Goal: Information Seeking & Learning: Learn about a topic

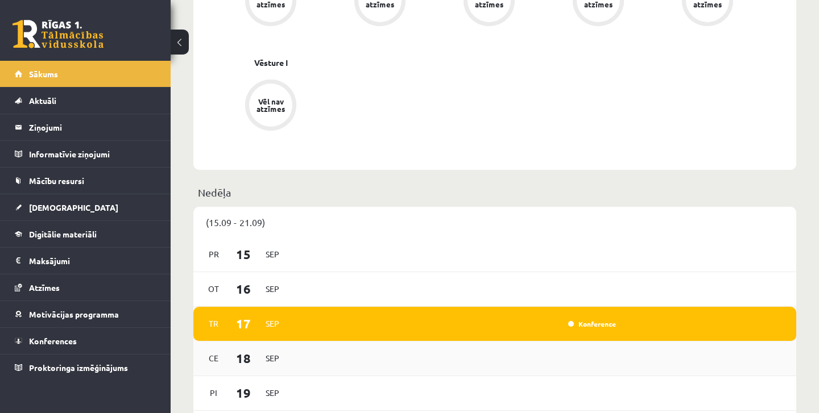
scroll to position [602, 0]
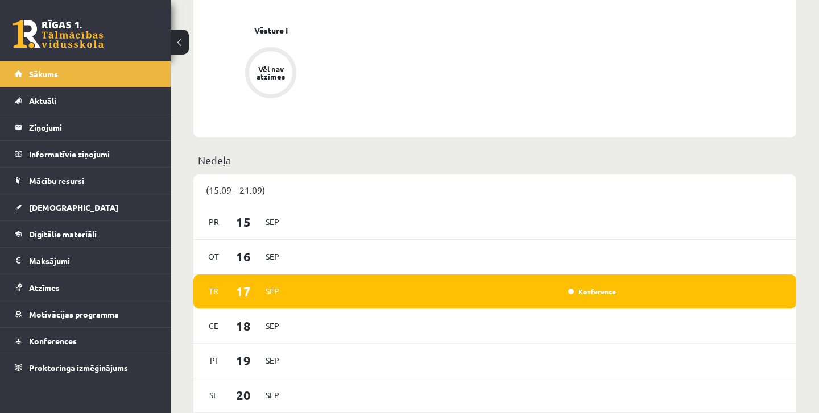
click at [586, 292] on link "Konference" at bounding box center [592, 291] width 48 height 9
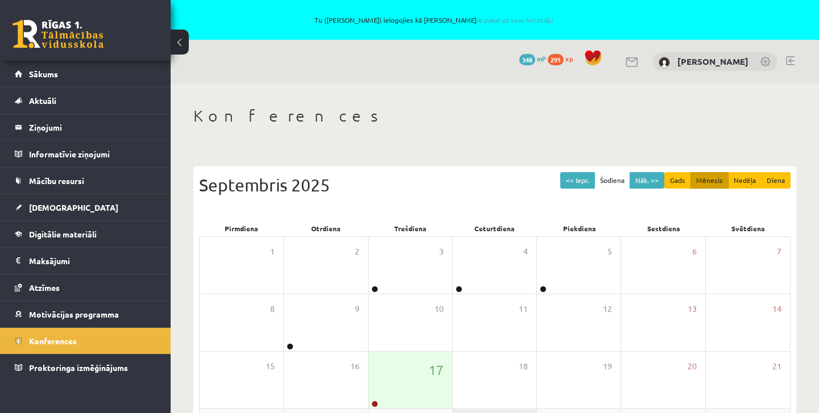
scroll to position [125, 0]
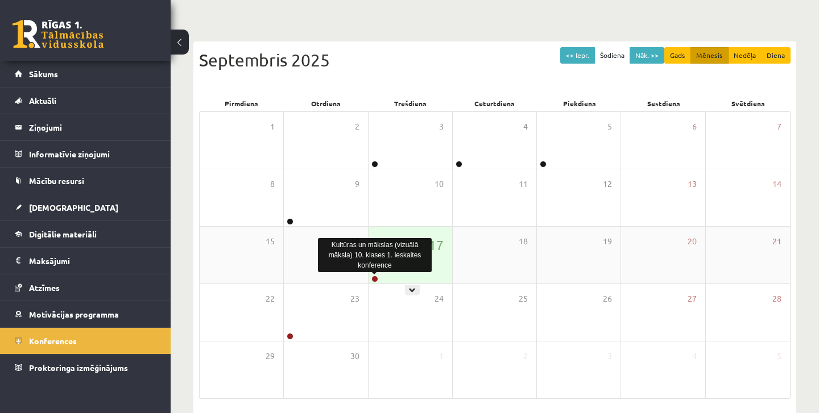
click at [376, 278] on link at bounding box center [374, 279] width 7 height 7
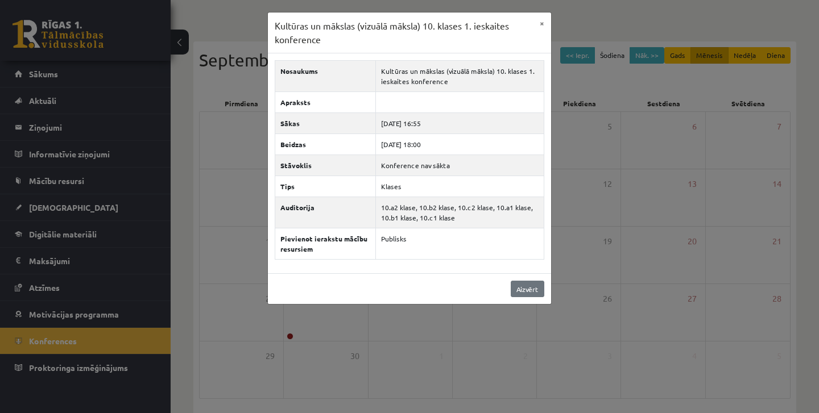
click at [532, 290] on link "Aizvērt" at bounding box center [528, 289] width 34 height 16
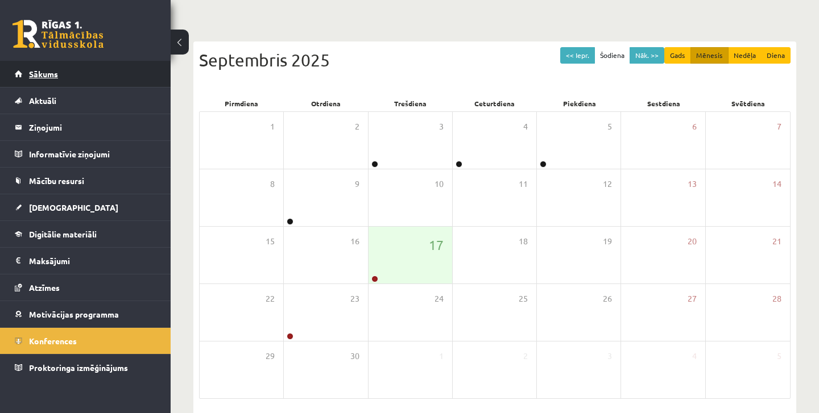
click at [42, 80] on link "Sākums" at bounding box center [86, 74] width 142 height 26
